Goal: Transaction & Acquisition: Purchase product/service

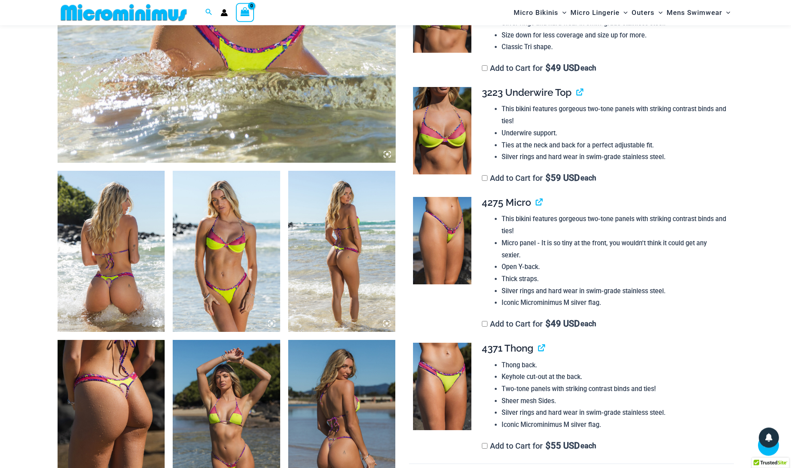
scroll to position [446, 0]
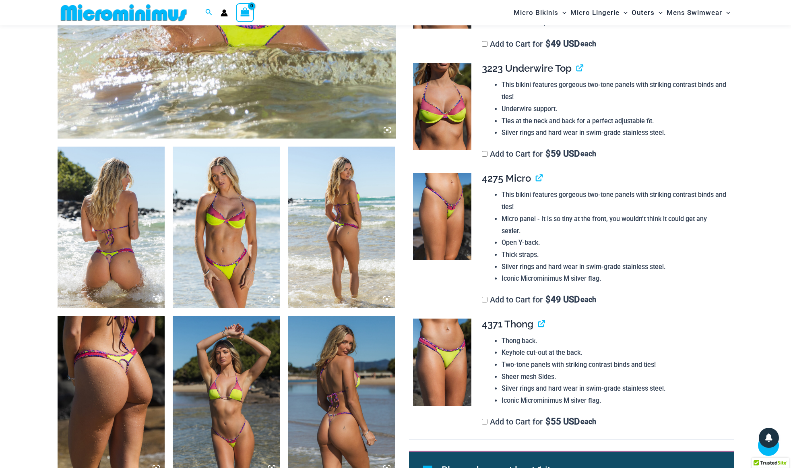
click at [318, 237] on img at bounding box center [341, 227] width 107 height 161
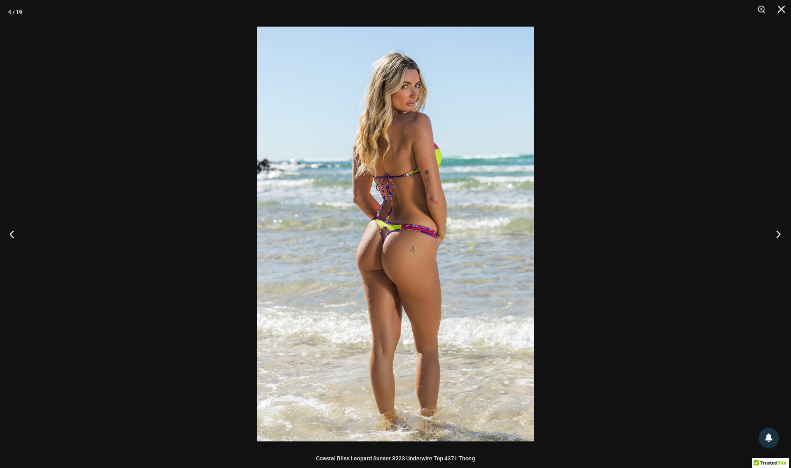
click at [779, 234] on button "Next" at bounding box center [776, 234] width 30 height 40
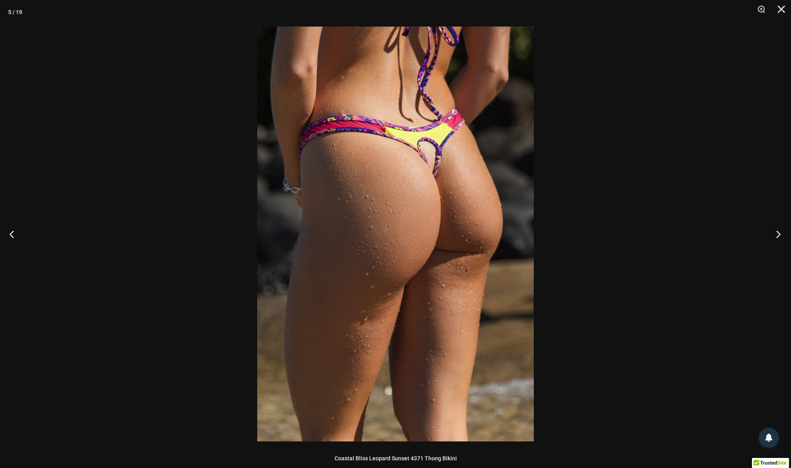
click at [779, 234] on button "Next" at bounding box center [776, 234] width 30 height 40
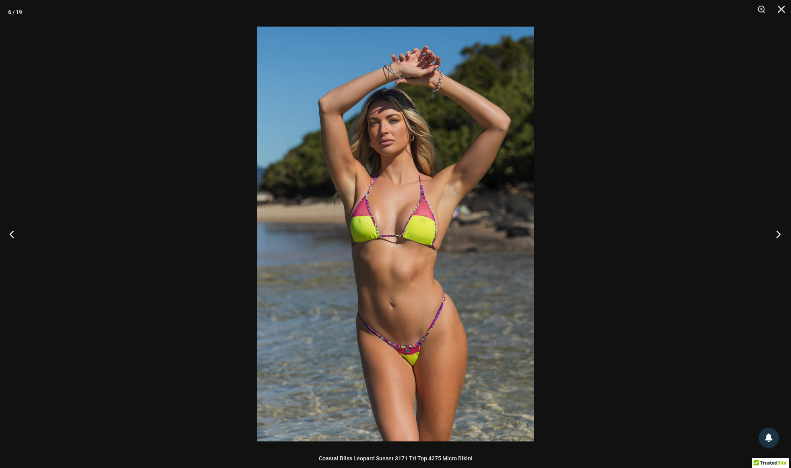
click at [779, 234] on button "Next" at bounding box center [776, 234] width 30 height 40
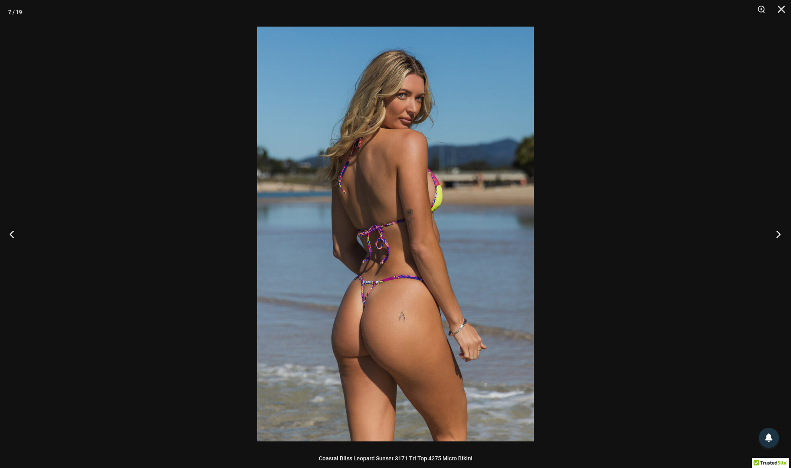
click at [779, 234] on button "Next" at bounding box center [776, 234] width 30 height 40
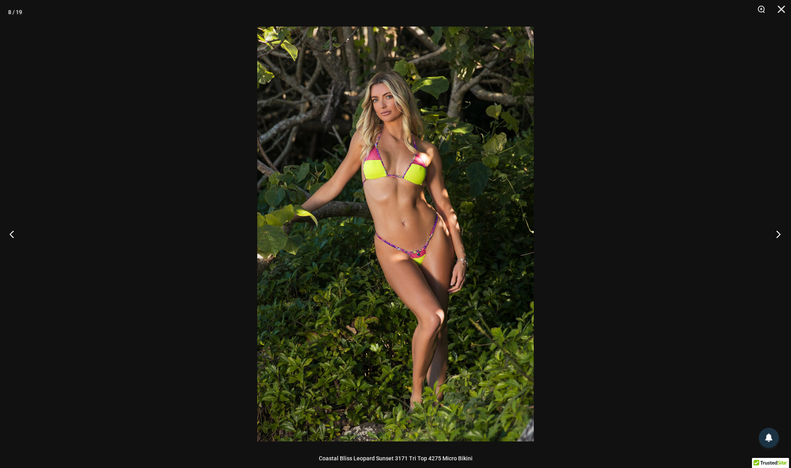
click at [779, 234] on button "Next" at bounding box center [776, 234] width 30 height 40
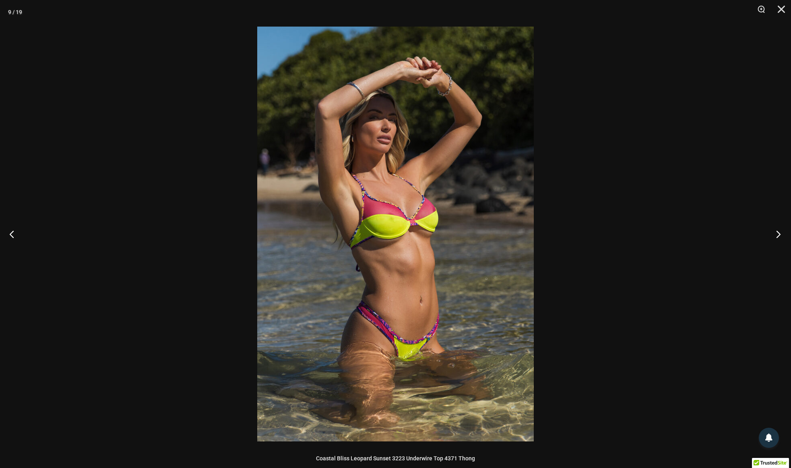
click at [779, 234] on button "Next" at bounding box center [776, 234] width 30 height 40
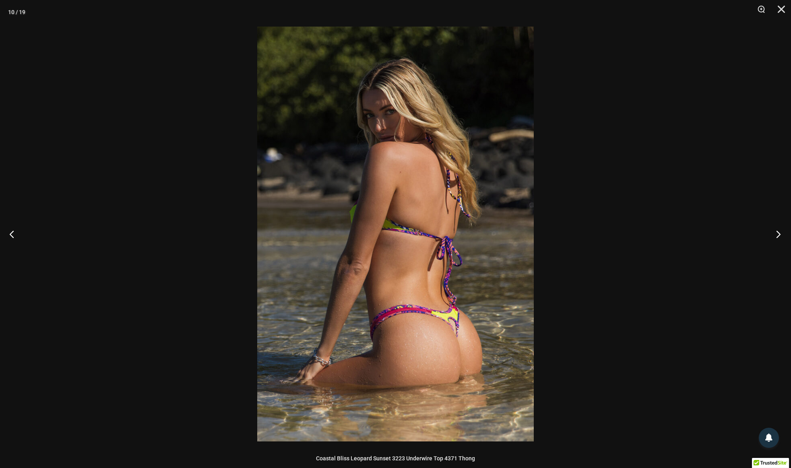
click at [779, 234] on button "Next" at bounding box center [776, 234] width 30 height 40
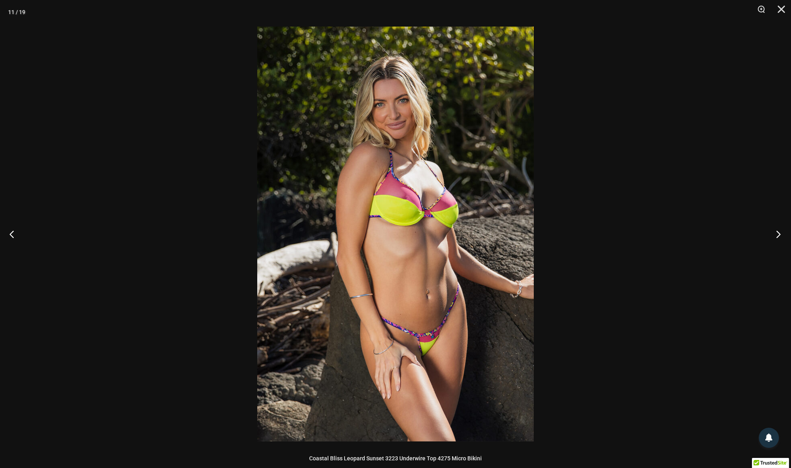
click at [779, 234] on button "Next" at bounding box center [776, 234] width 30 height 40
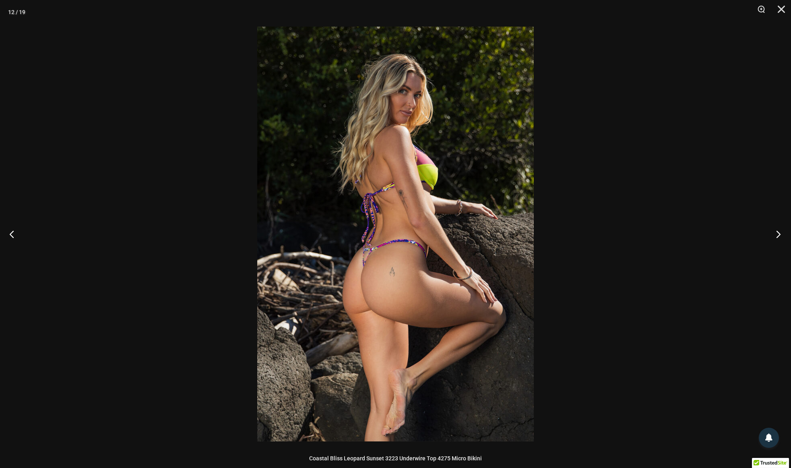
click at [779, 234] on button "Next" at bounding box center [776, 234] width 30 height 40
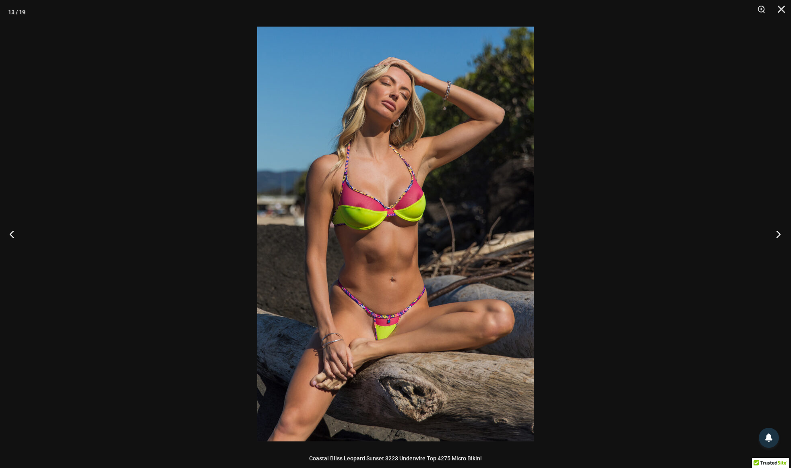
click at [779, 234] on button "Next" at bounding box center [776, 234] width 30 height 40
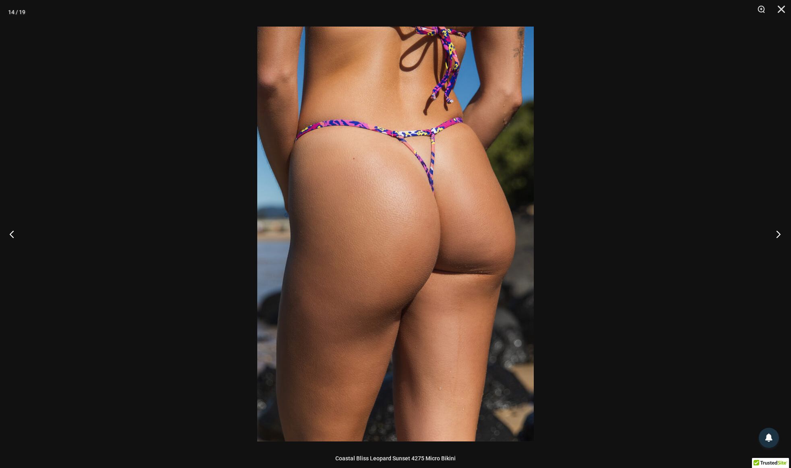
click at [779, 234] on button "Next" at bounding box center [776, 234] width 30 height 40
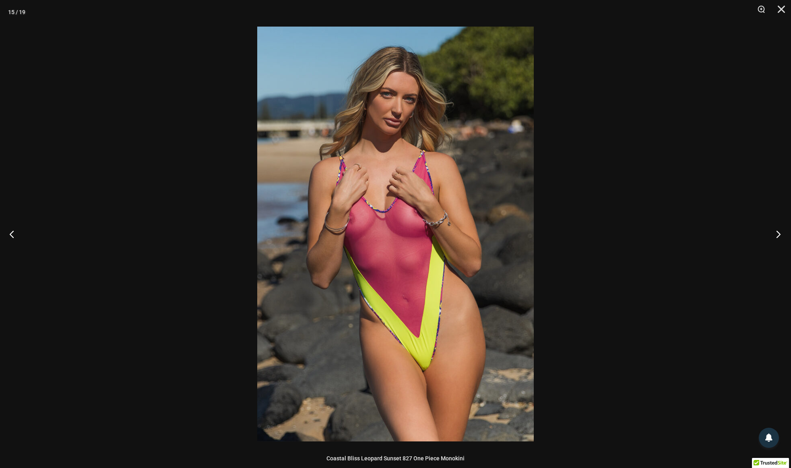
click at [779, 234] on button "Next" at bounding box center [776, 234] width 30 height 40
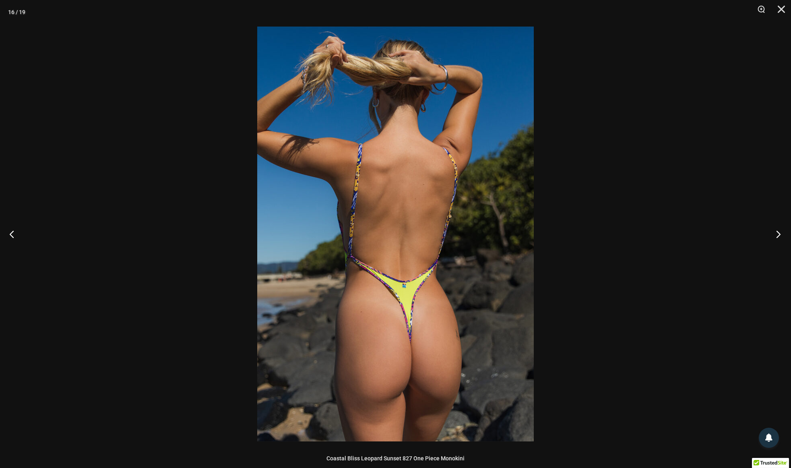
click at [779, 234] on button "Next" at bounding box center [776, 234] width 30 height 40
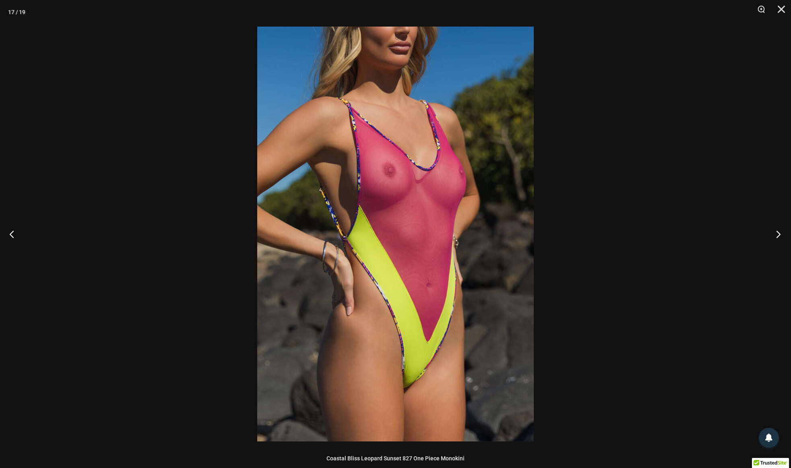
click at [779, 234] on button "Next" at bounding box center [776, 234] width 30 height 40
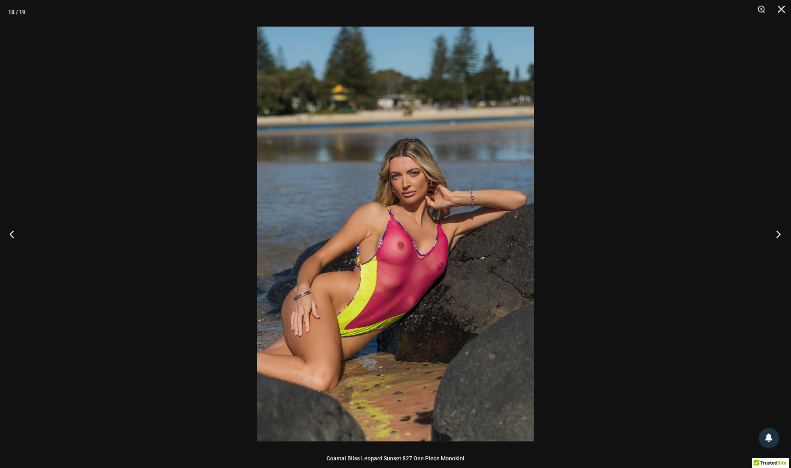
click at [779, 234] on button "Next" at bounding box center [776, 234] width 30 height 40
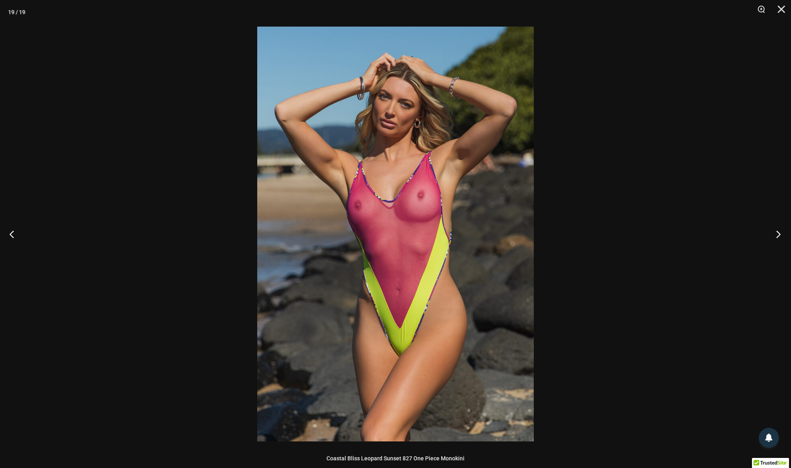
click at [779, 234] on button "Next" at bounding box center [776, 234] width 30 height 40
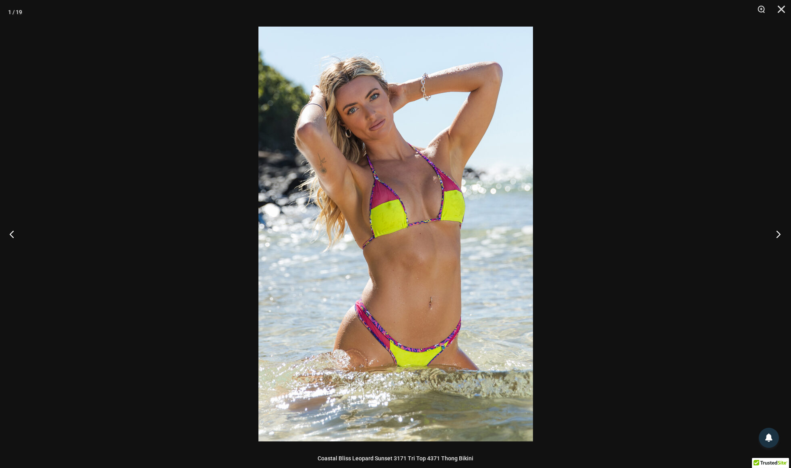
click at [779, 234] on button "Next" at bounding box center [776, 234] width 30 height 40
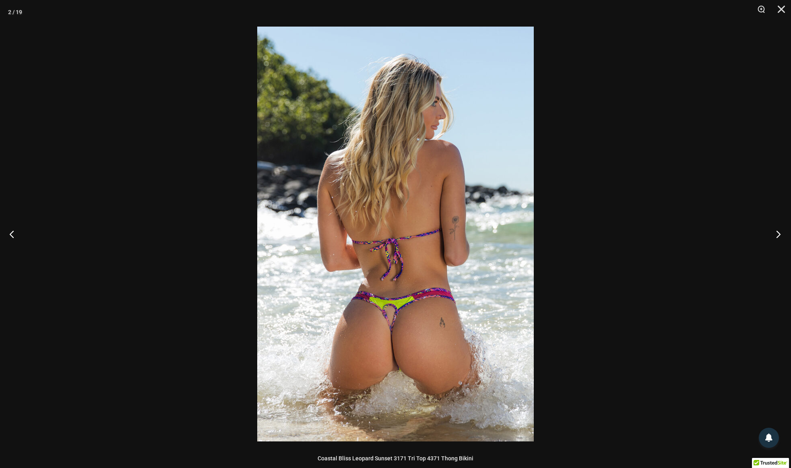
click at [779, 234] on button "Next" at bounding box center [776, 234] width 30 height 40
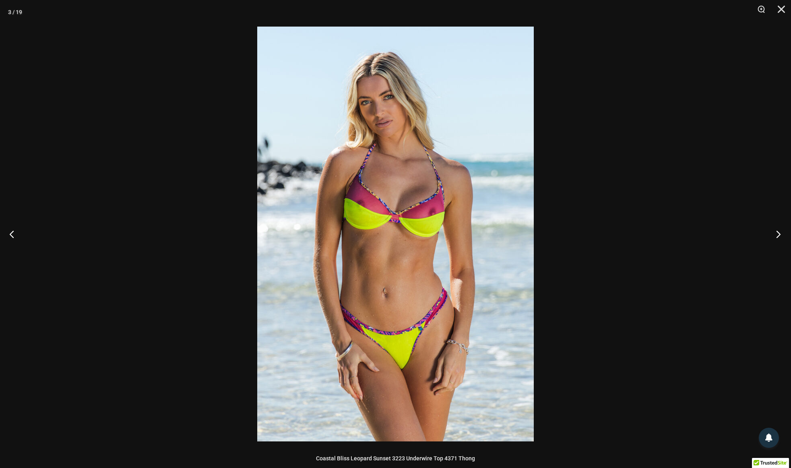
click at [779, 234] on button "Next" at bounding box center [776, 234] width 30 height 40
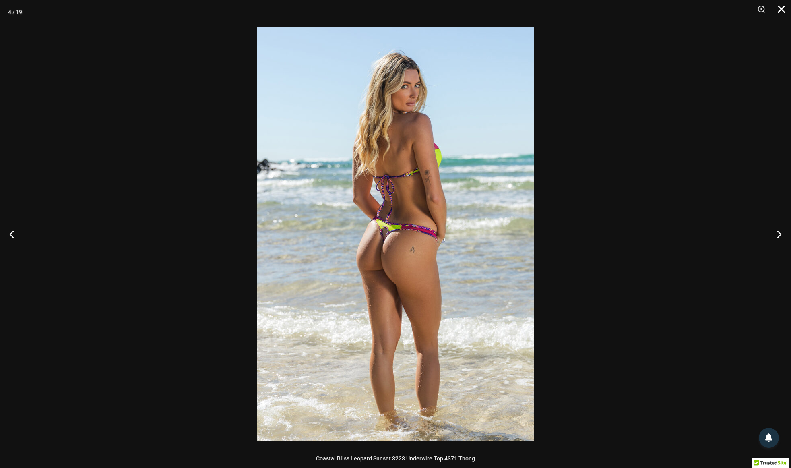
click at [781, 10] on button "Close" at bounding box center [778, 12] width 20 height 24
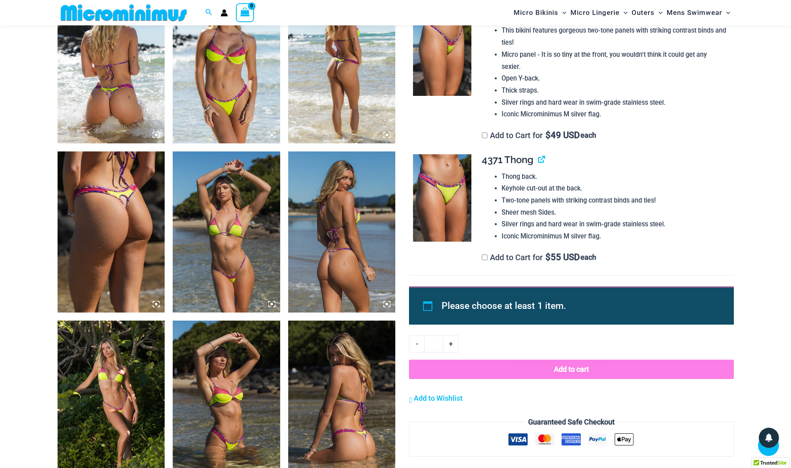
scroll to position [487, 0]
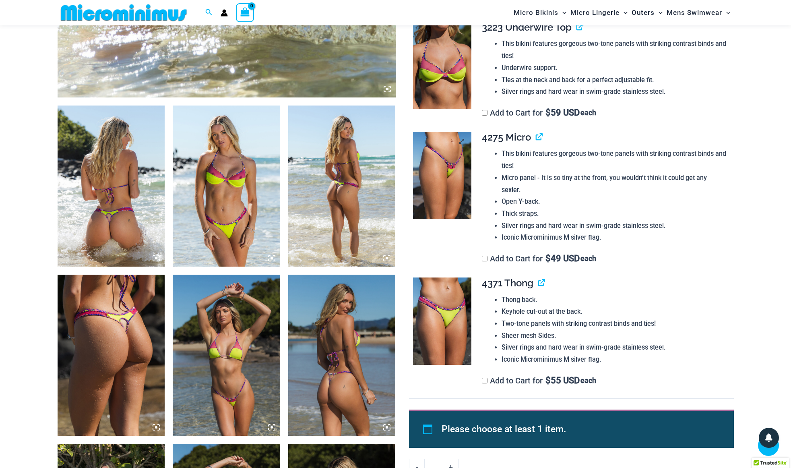
click at [448, 164] on img at bounding box center [442, 176] width 58 height 88
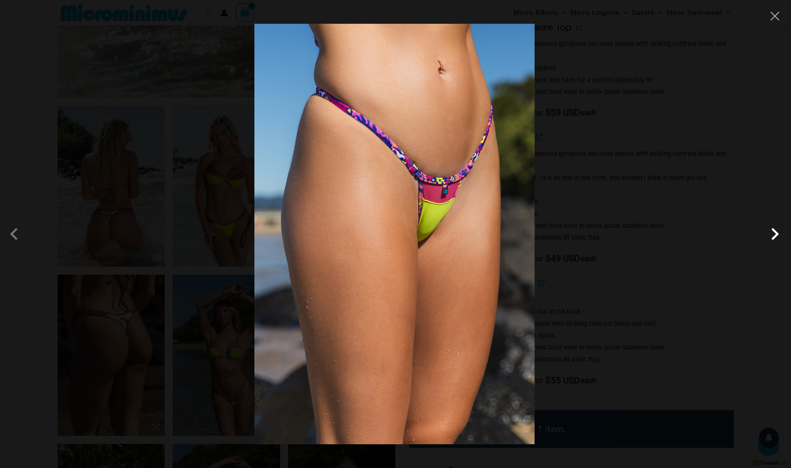
click at [774, 238] on span at bounding box center [775, 234] width 24 height 24
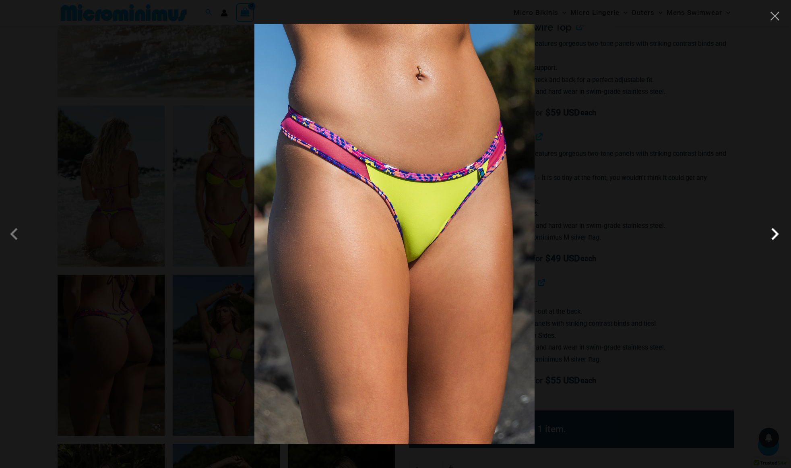
click at [772, 240] on span at bounding box center [775, 234] width 24 height 24
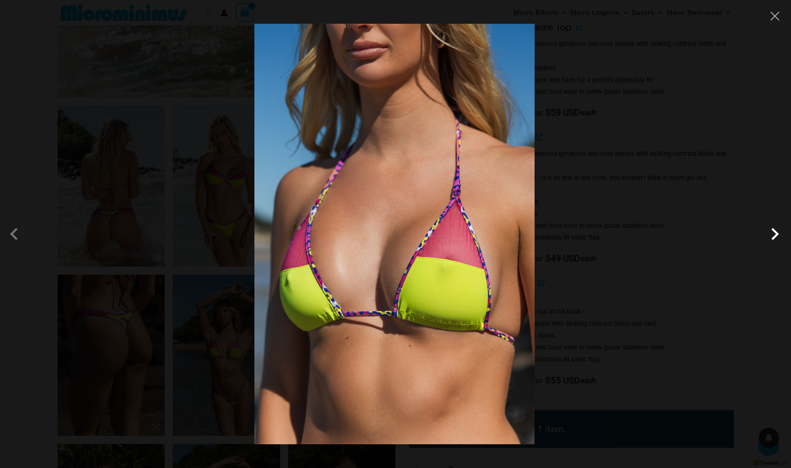
click at [772, 240] on span at bounding box center [775, 234] width 24 height 24
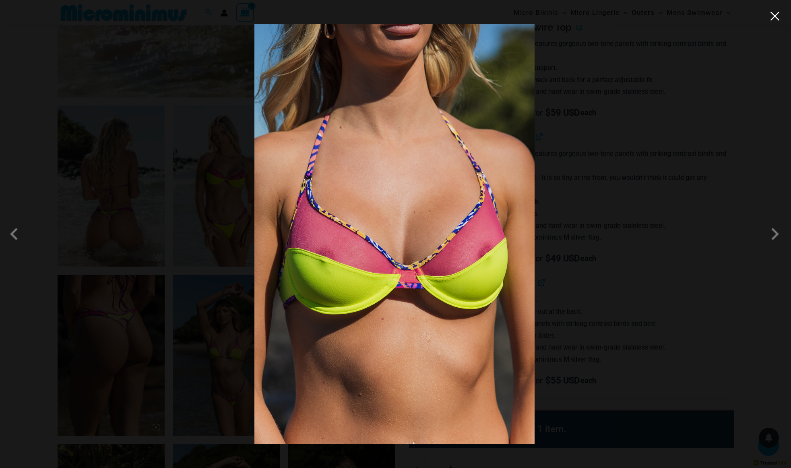
click at [773, 20] on button "Close" at bounding box center [775, 16] width 12 height 12
